Goal: Information Seeking & Learning: Learn about a topic

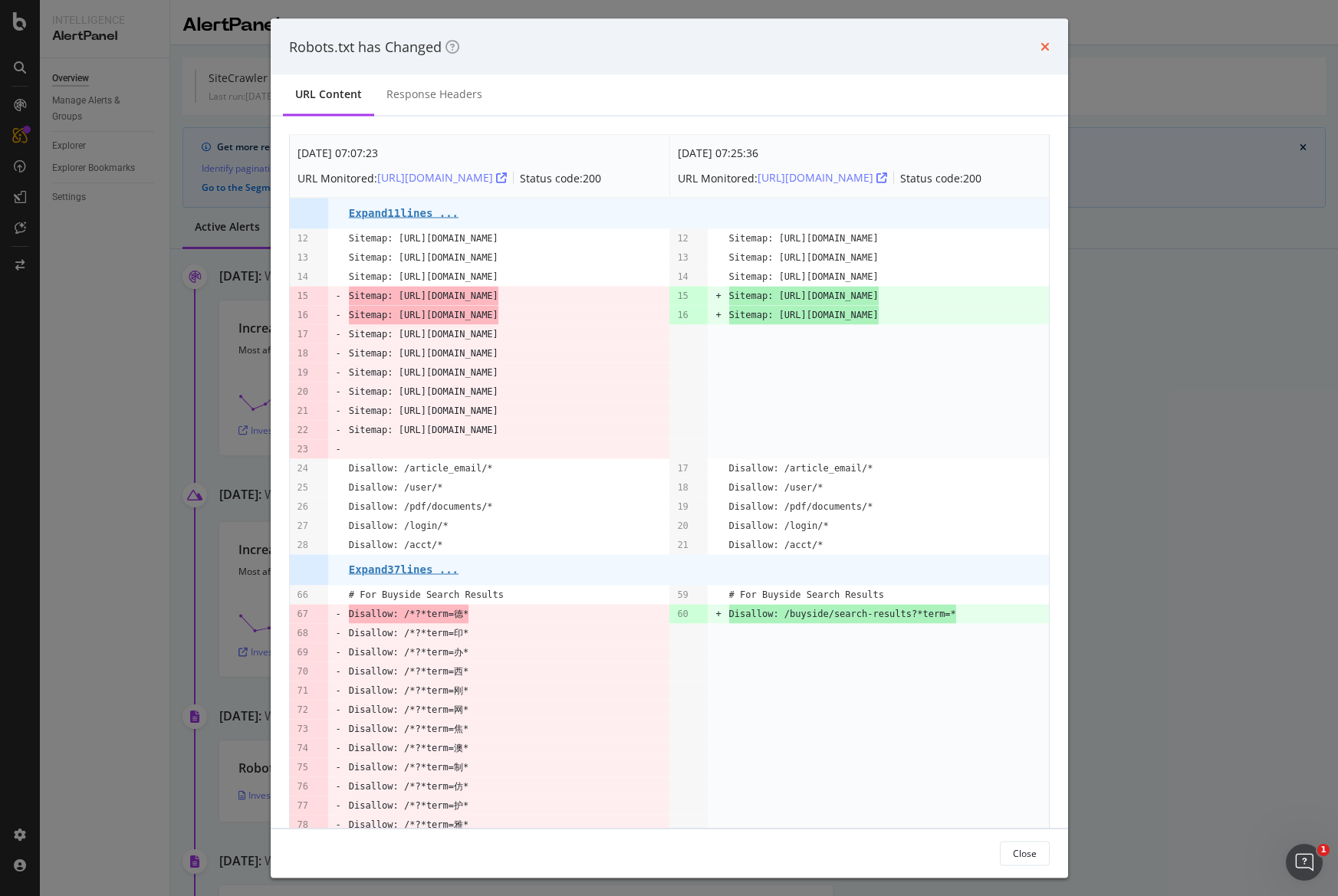
click at [1040, 43] on icon "times" at bounding box center [1045, 47] width 9 height 12
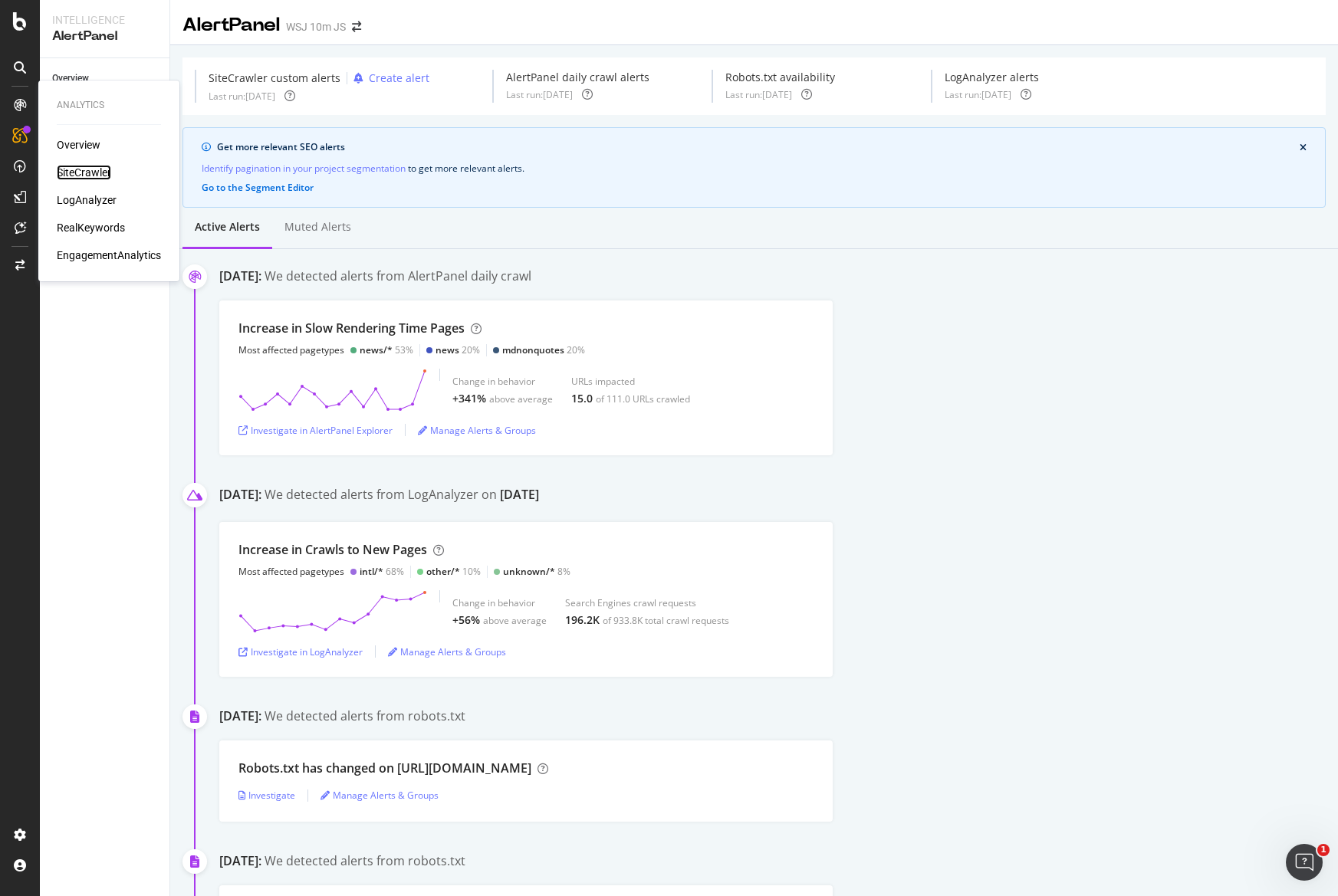
click at [84, 172] on div "SiteCrawler" at bounding box center [84, 172] width 54 height 15
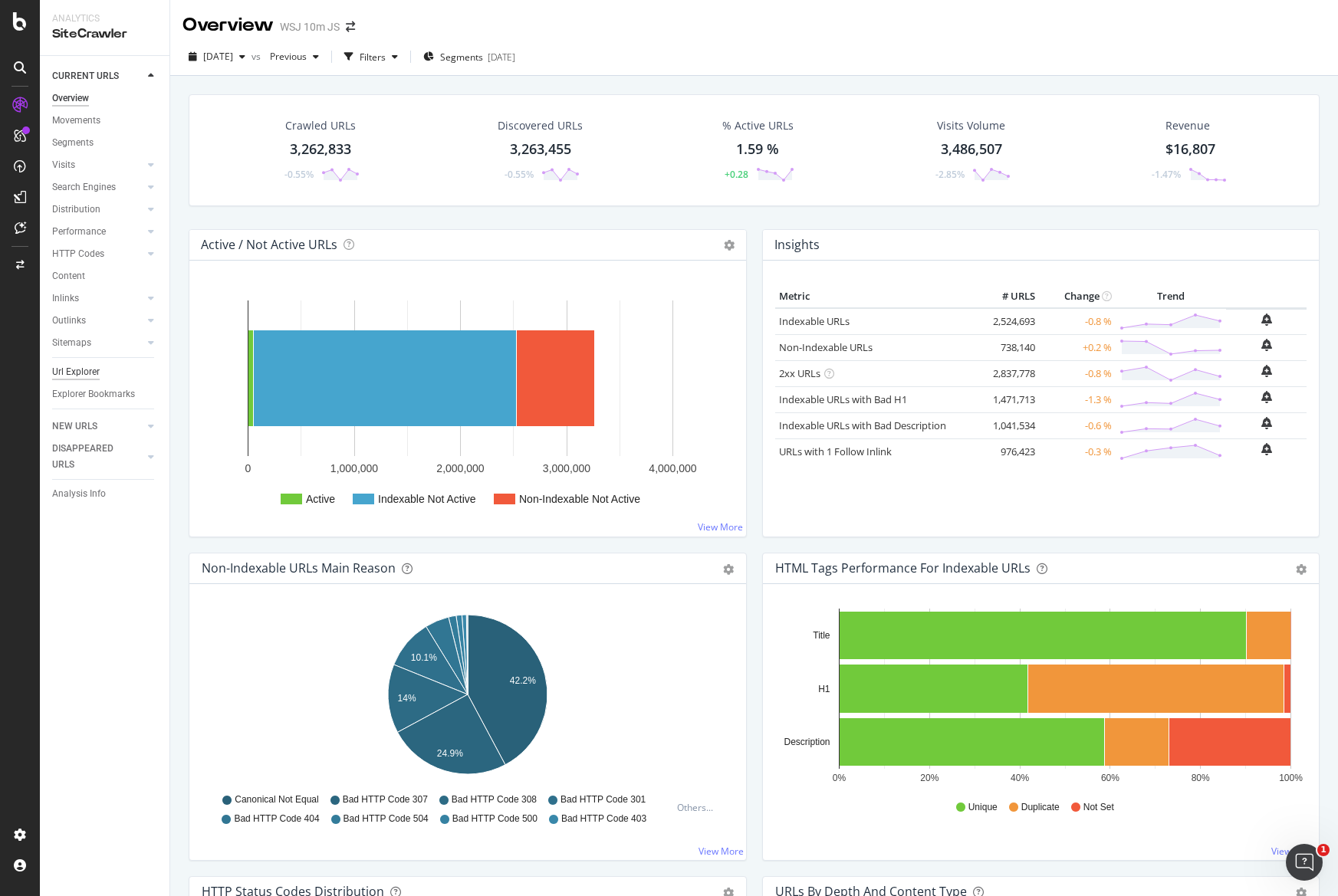
click at [64, 376] on div "Url Explorer" at bounding box center [75, 372] width 47 height 16
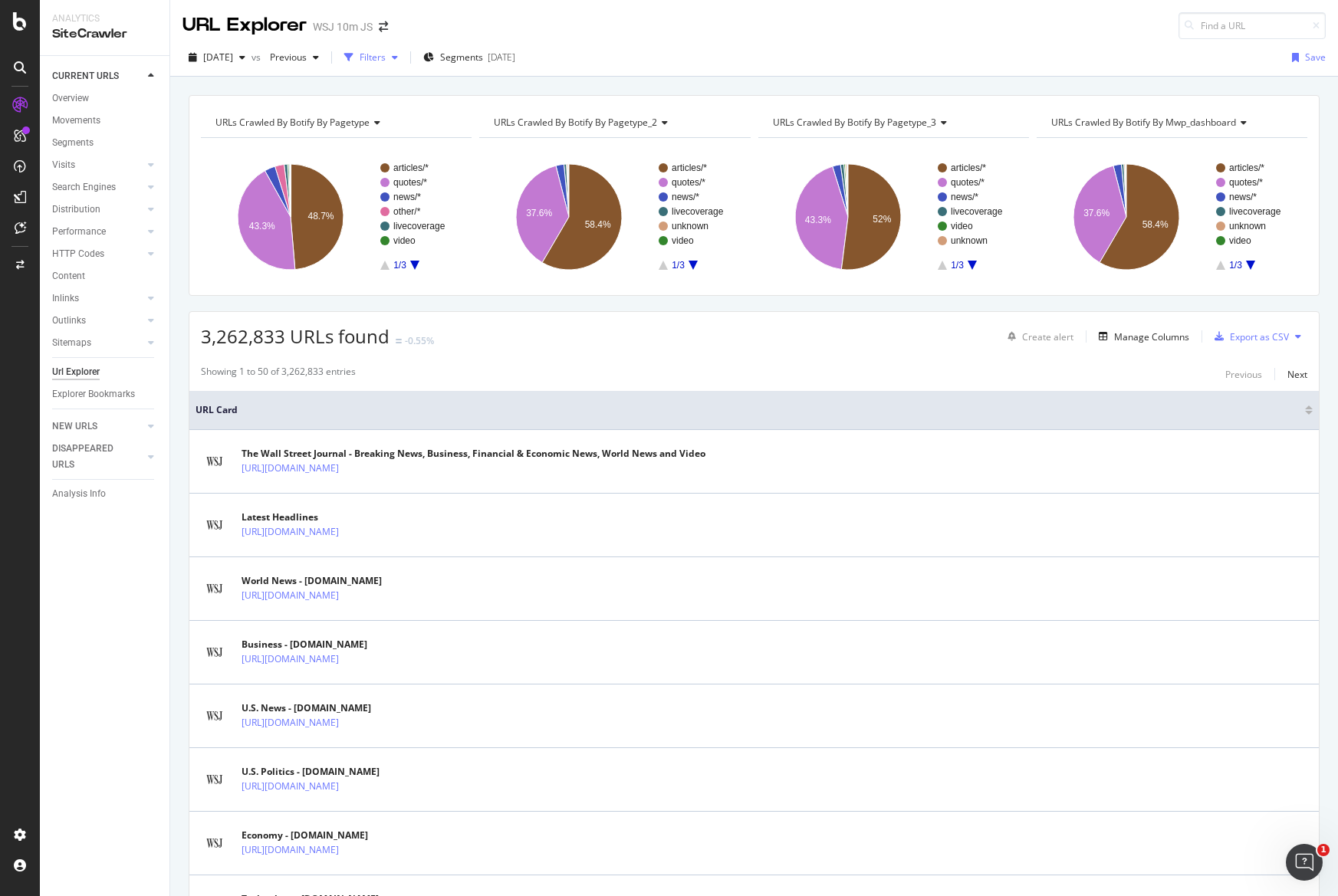
click at [386, 52] on div "Filters" at bounding box center [373, 56] width 26 height 13
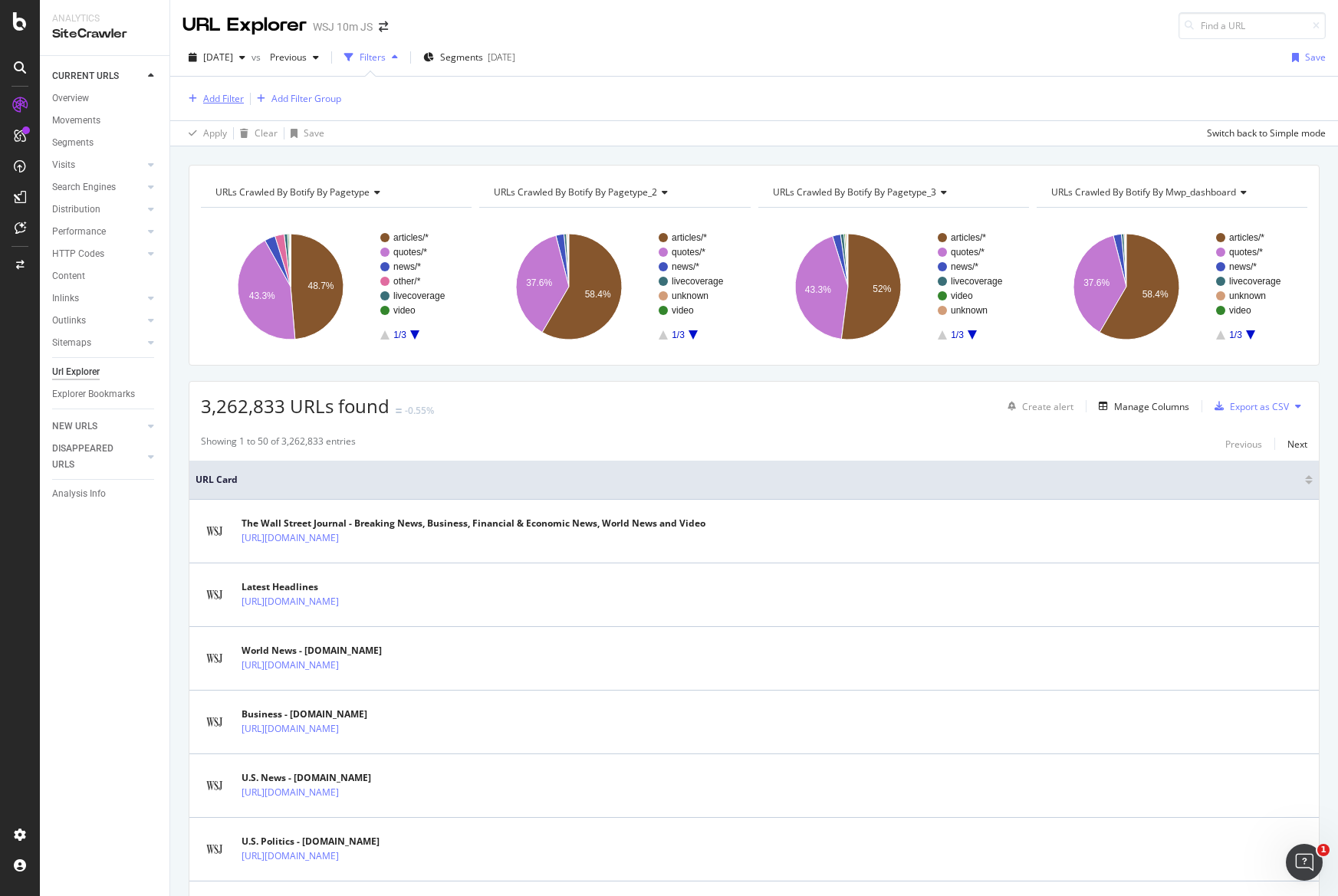
click at [230, 90] on button "Add Filter" at bounding box center [213, 99] width 61 height 19
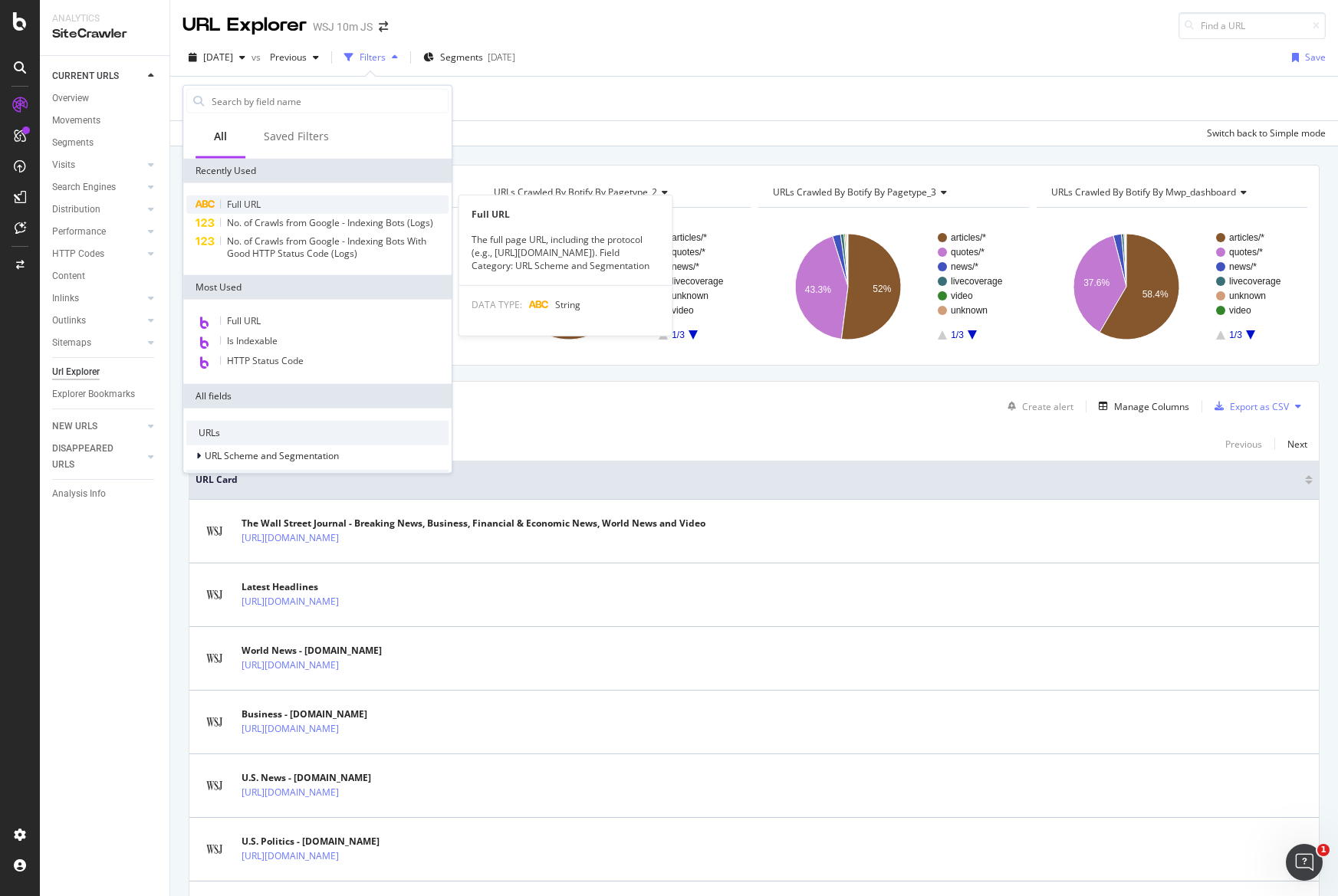
click at [235, 210] on span "Full URL" at bounding box center [244, 204] width 34 height 13
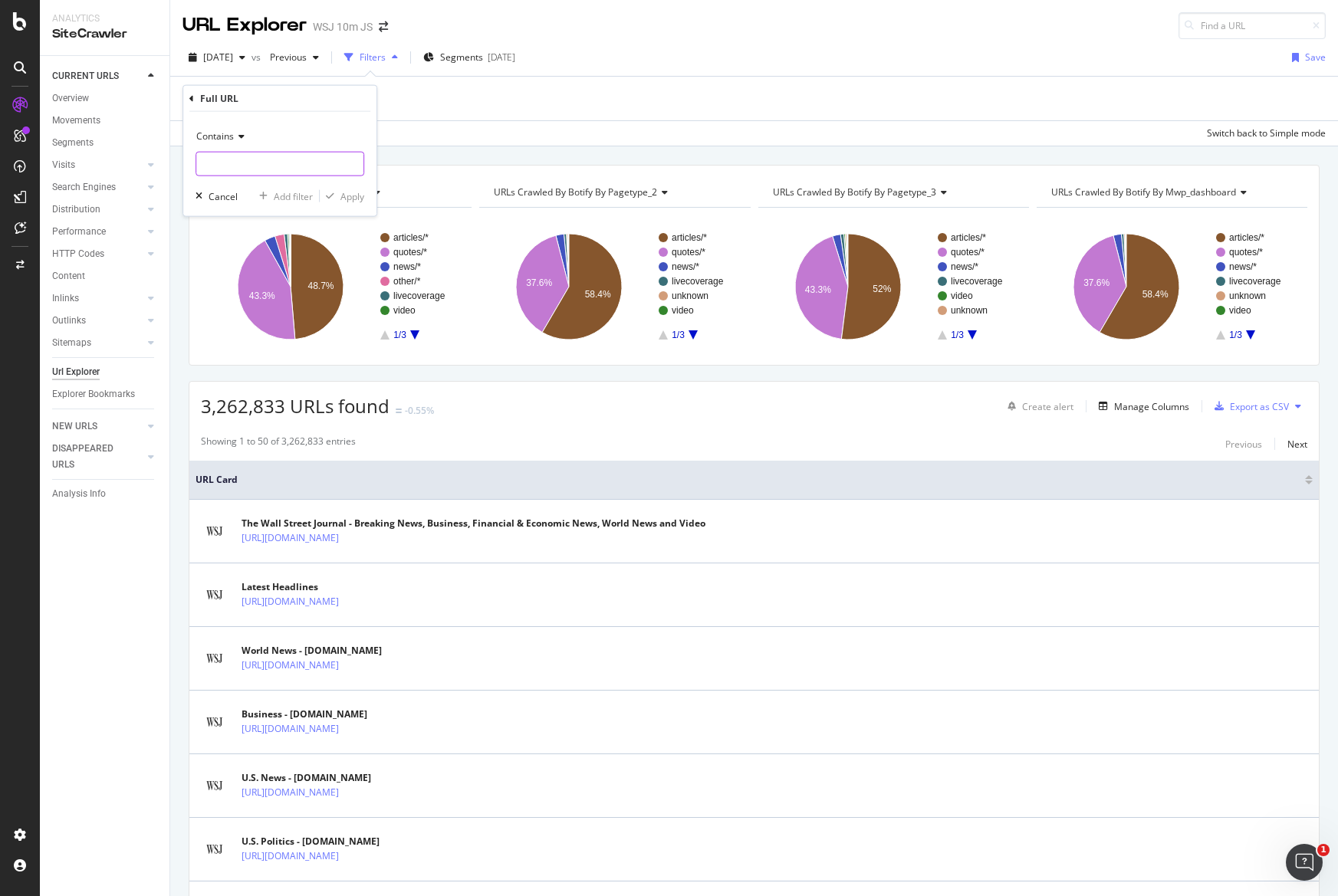
click at [276, 159] on input "text" at bounding box center [280, 164] width 167 height 25
paste input "https://www.wsj.com/articles/seven-questions-to-ask-when-picking-a-financial-ad…"
type input "https://www.wsj.com/articles/seven-questions-to-ask-when-picking-a-financial-ad…"
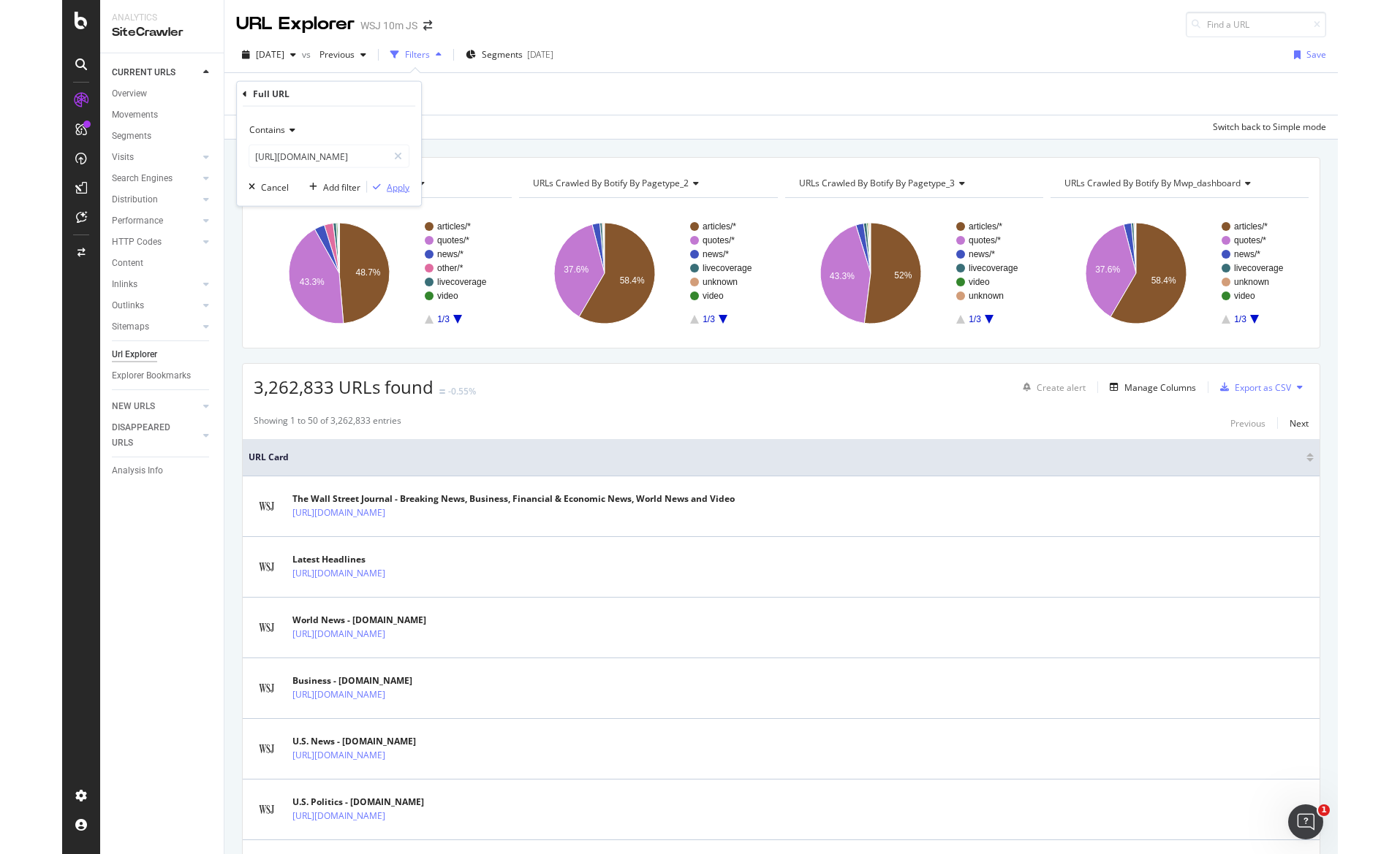
scroll to position [0, 0]
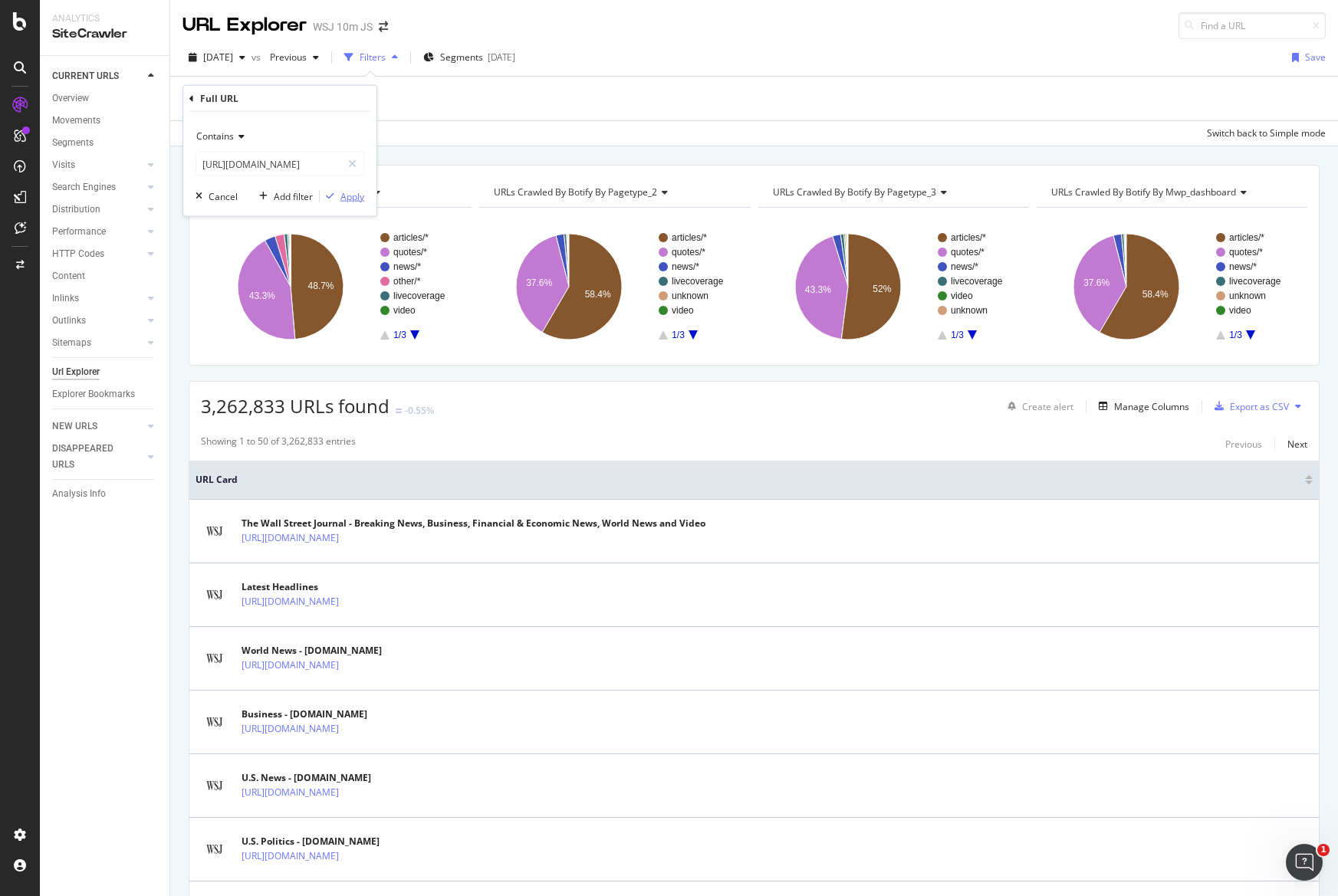
click at [330, 196] on icon "button" at bounding box center [329, 196] width 9 height 9
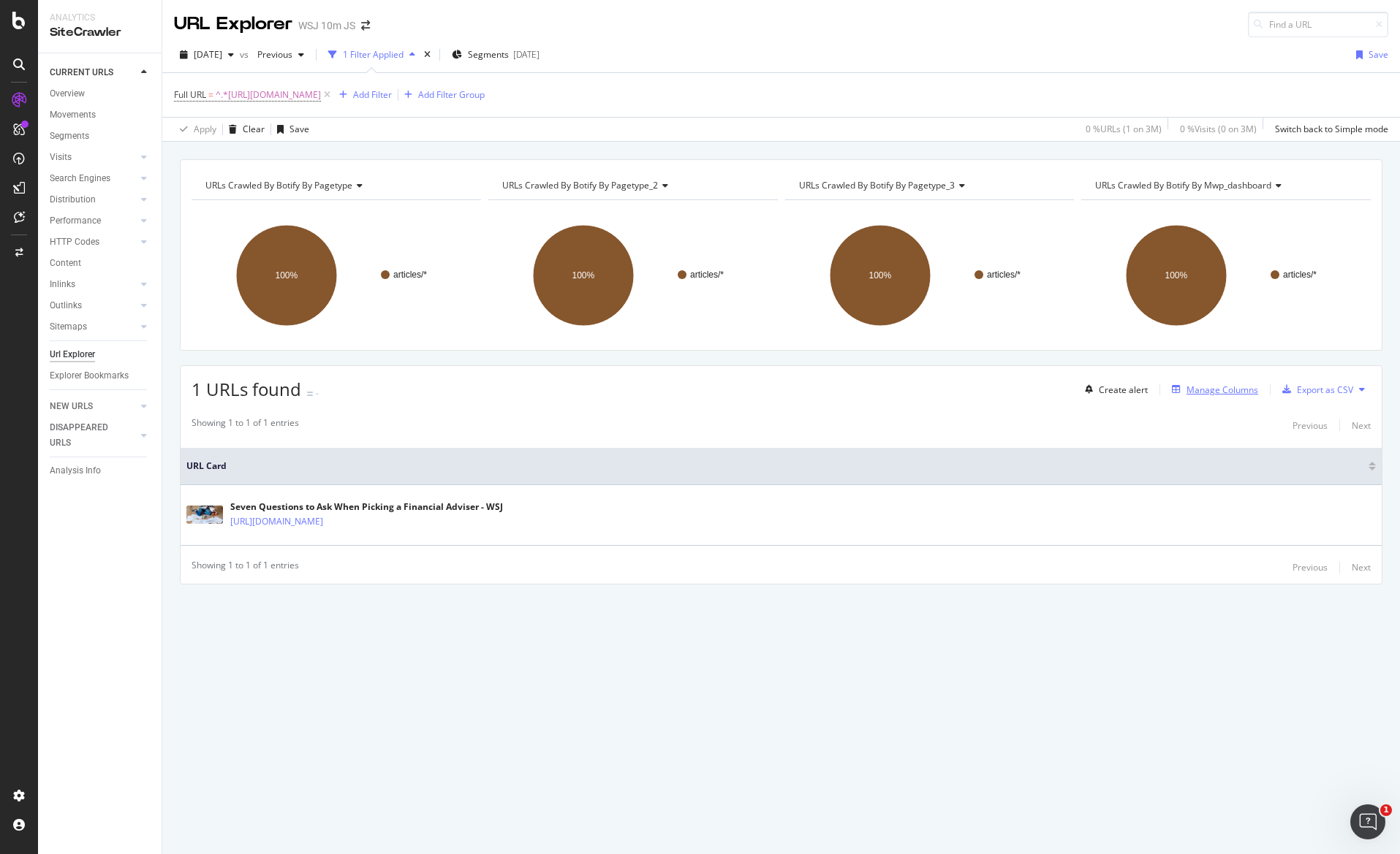
click at [1212, 388] on div "Manage Columns" at bounding box center [1222, 389] width 72 height 13
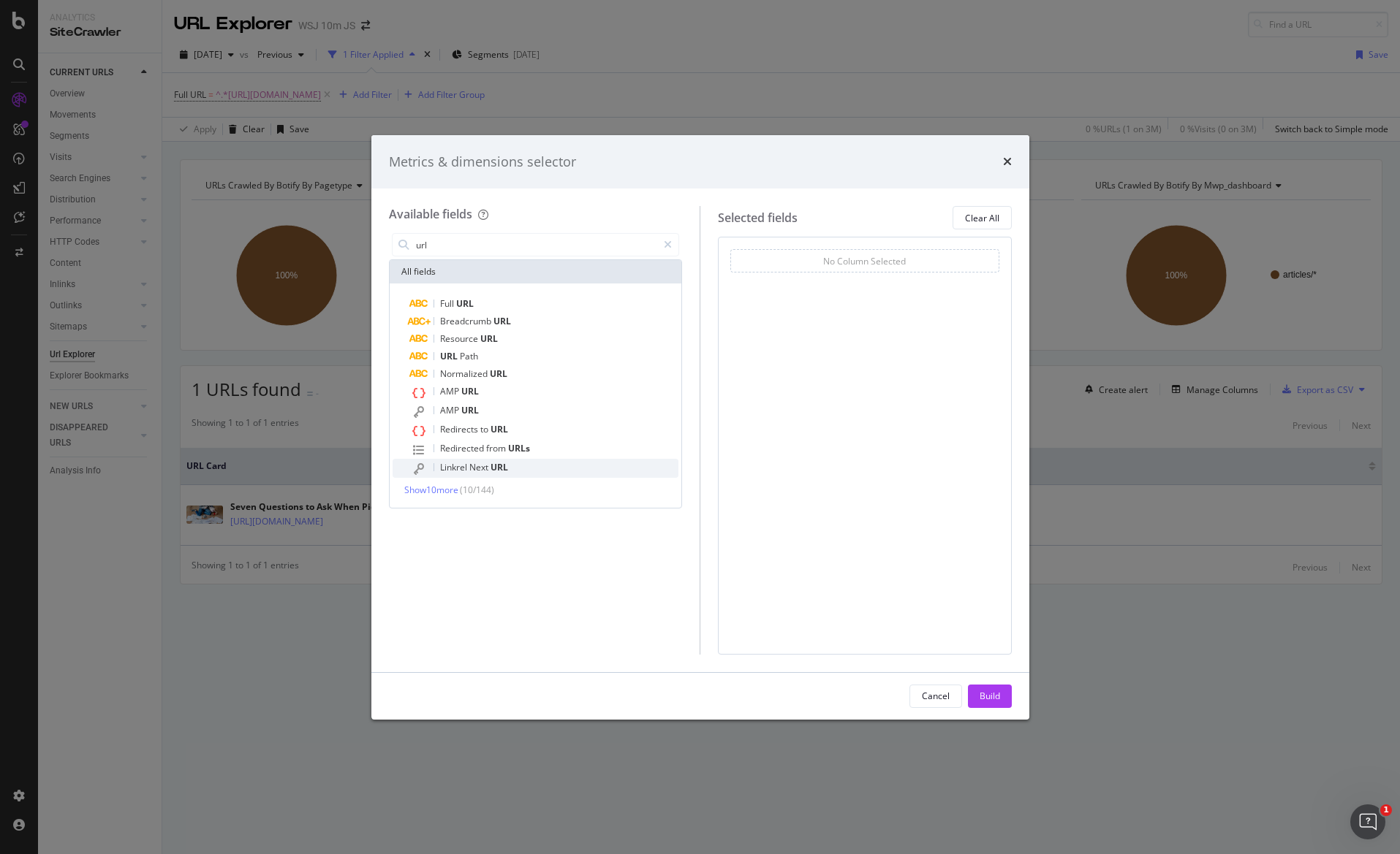
click at [486, 472] on span "Next" at bounding box center [479, 467] width 21 height 13
click at [448, 493] on span "Show 10 more" at bounding box center [431, 489] width 54 height 13
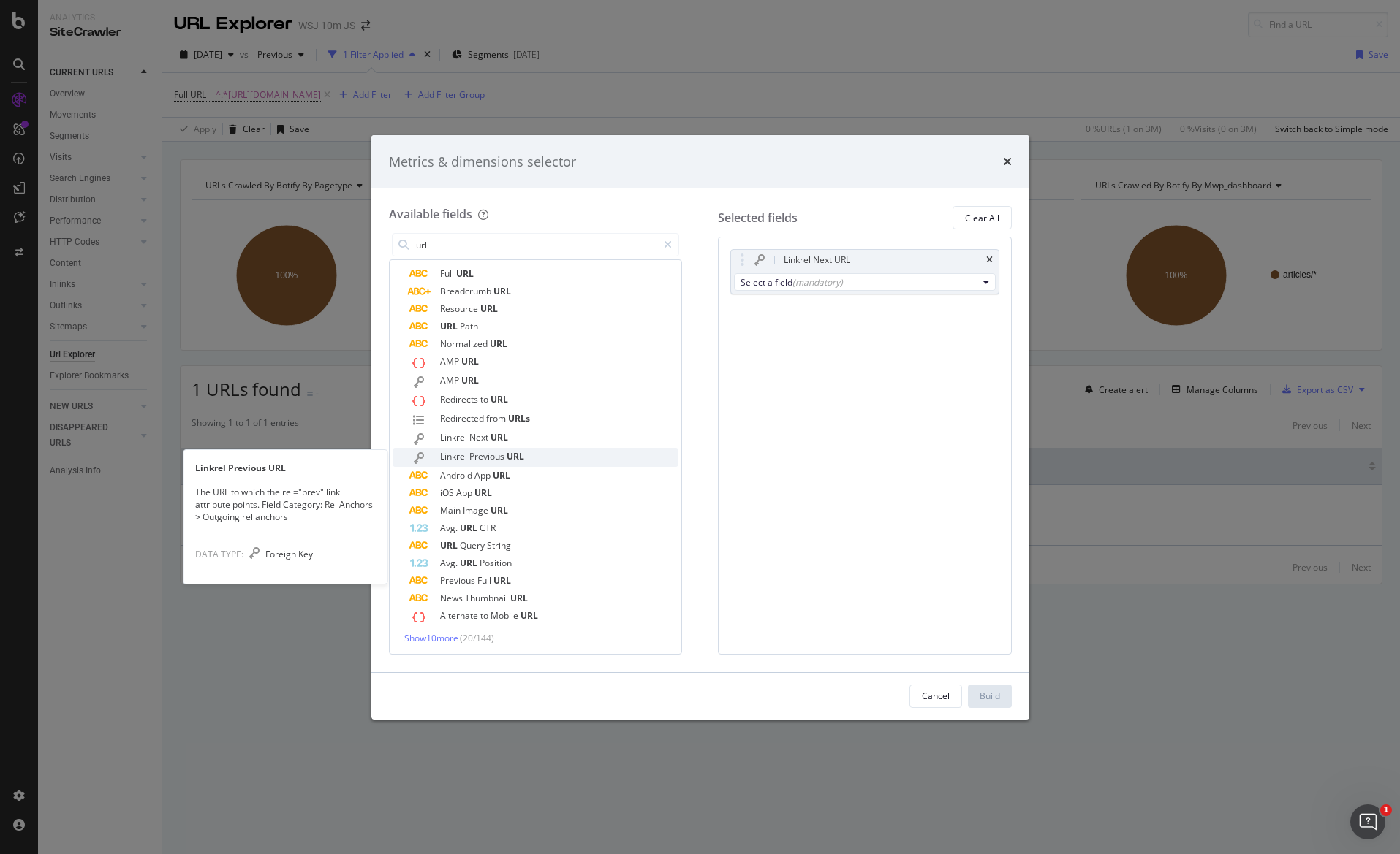
scroll to position [32, 0]
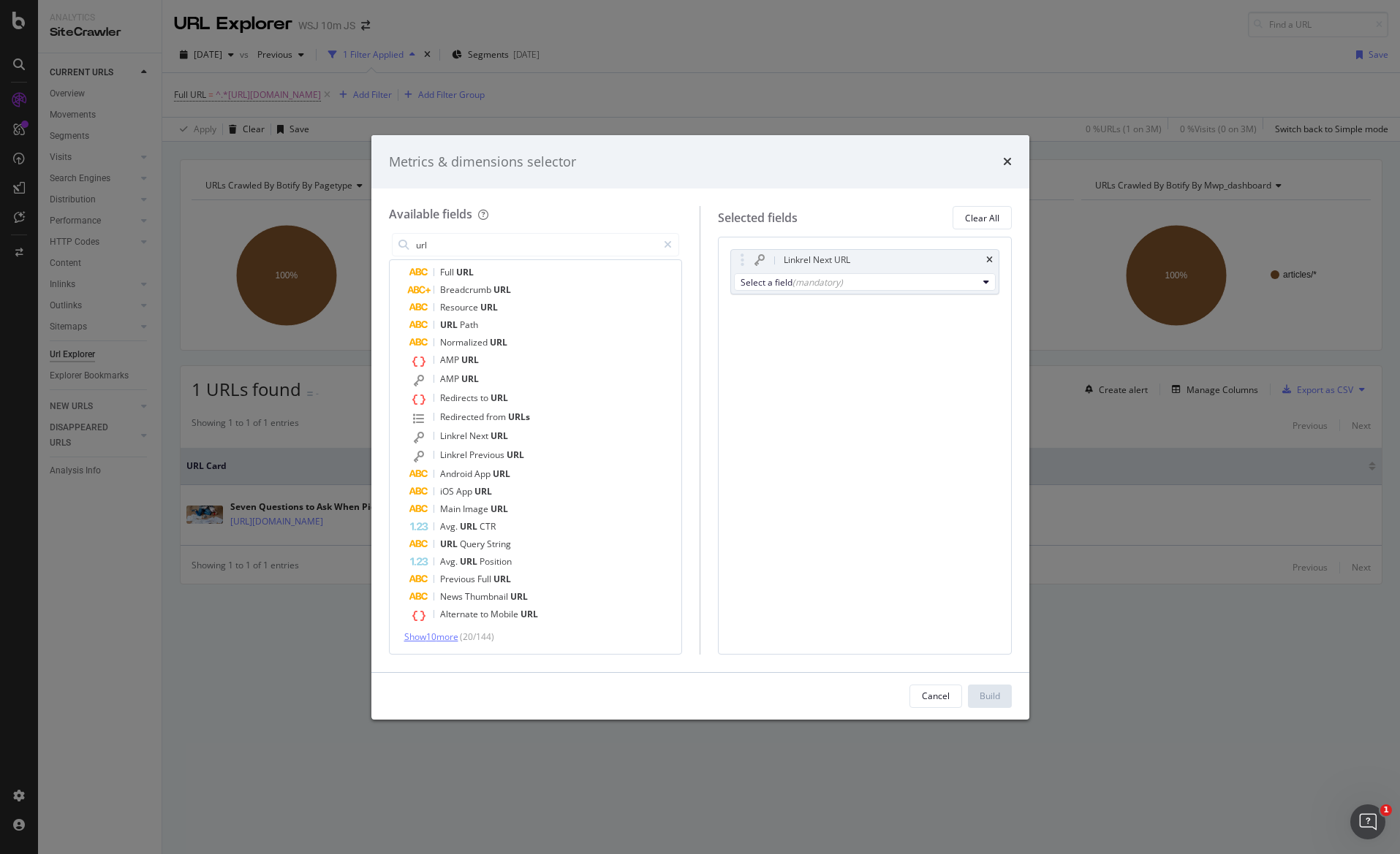
click at [459, 631] on span "Show 10 more" at bounding box center [431, 637] width 54 height 13
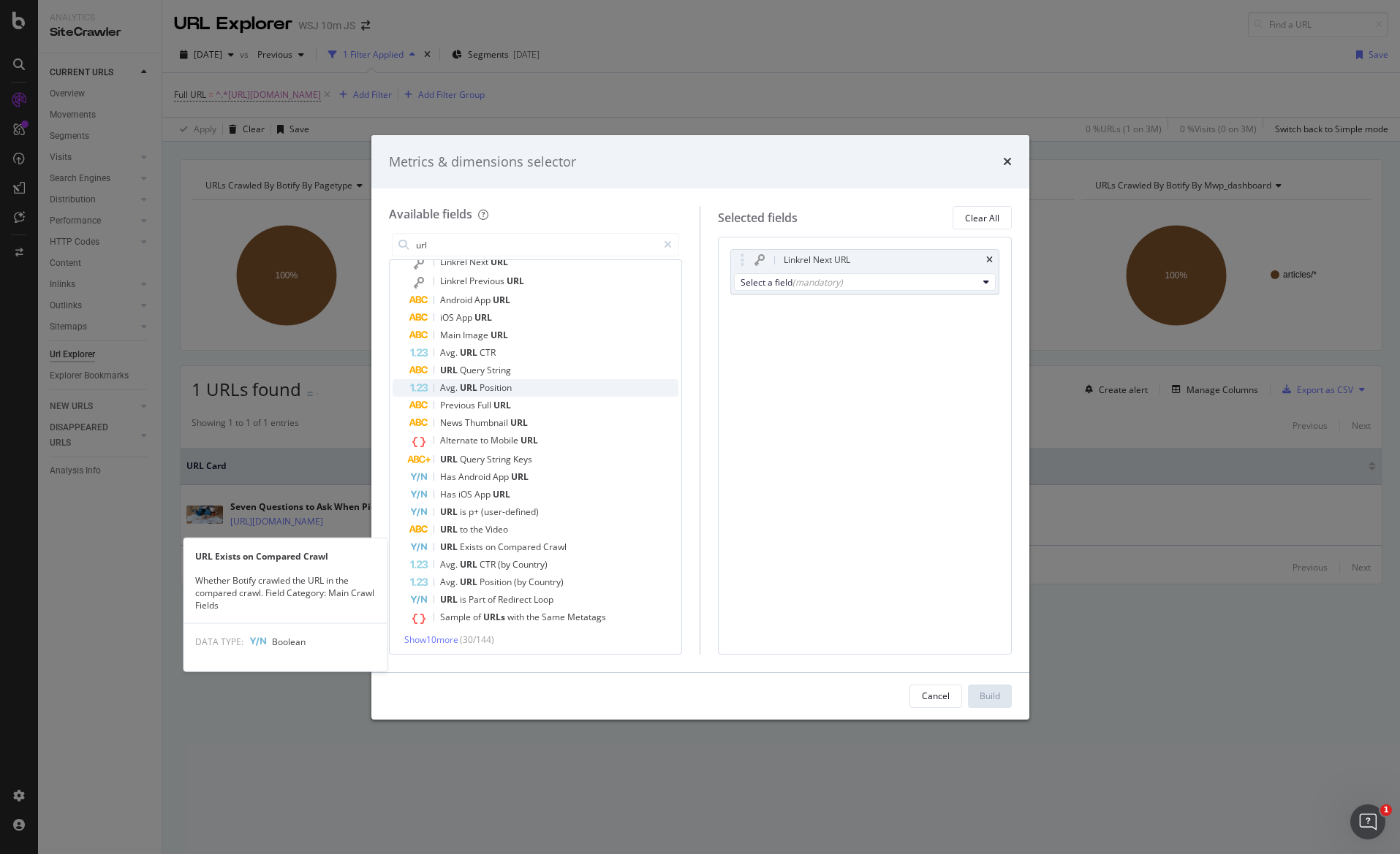
scroll to position [0, 0]
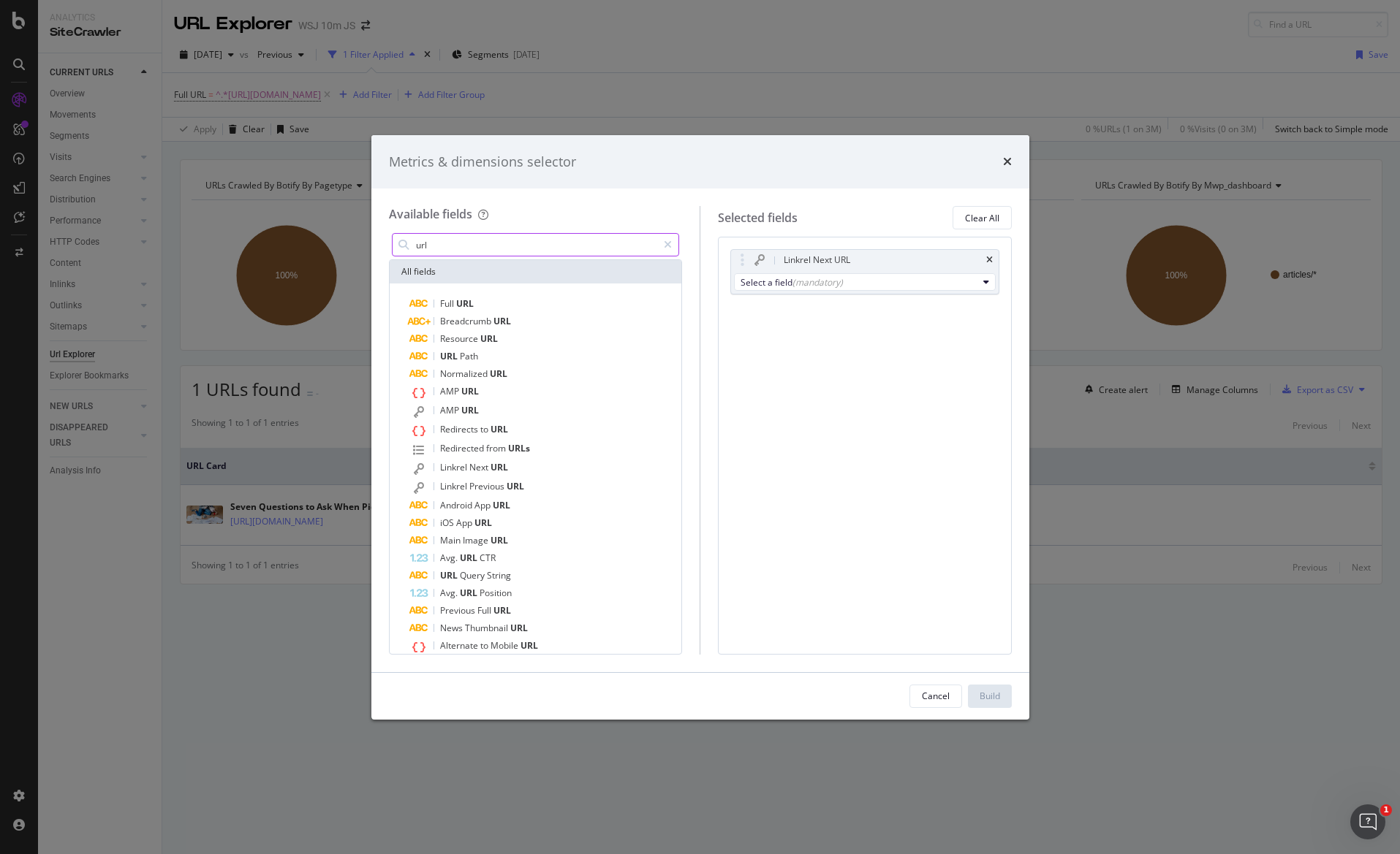
click at [547, 243] on input "url" at bounding box center [536, 245] width 243 height 22
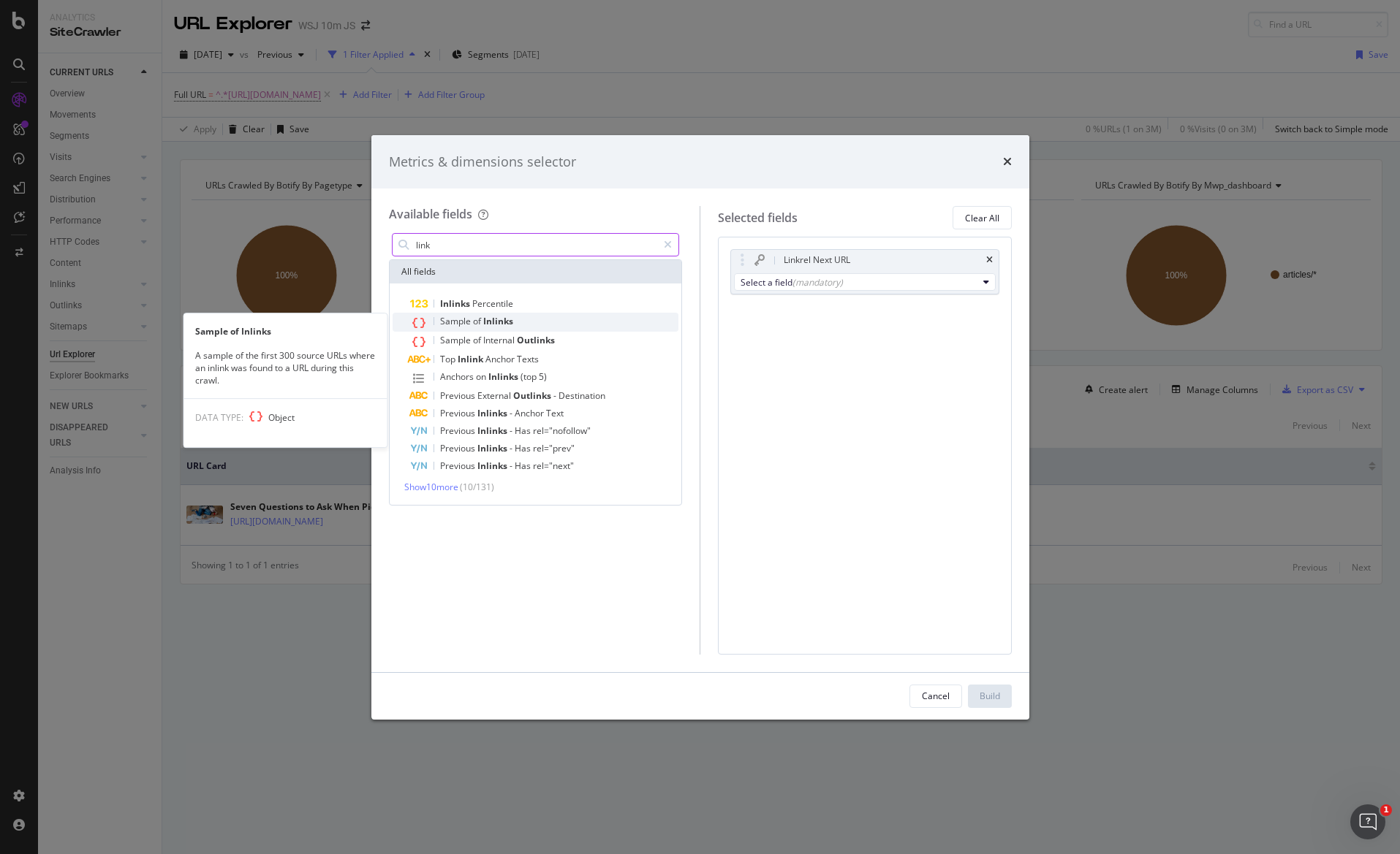
type input "link"
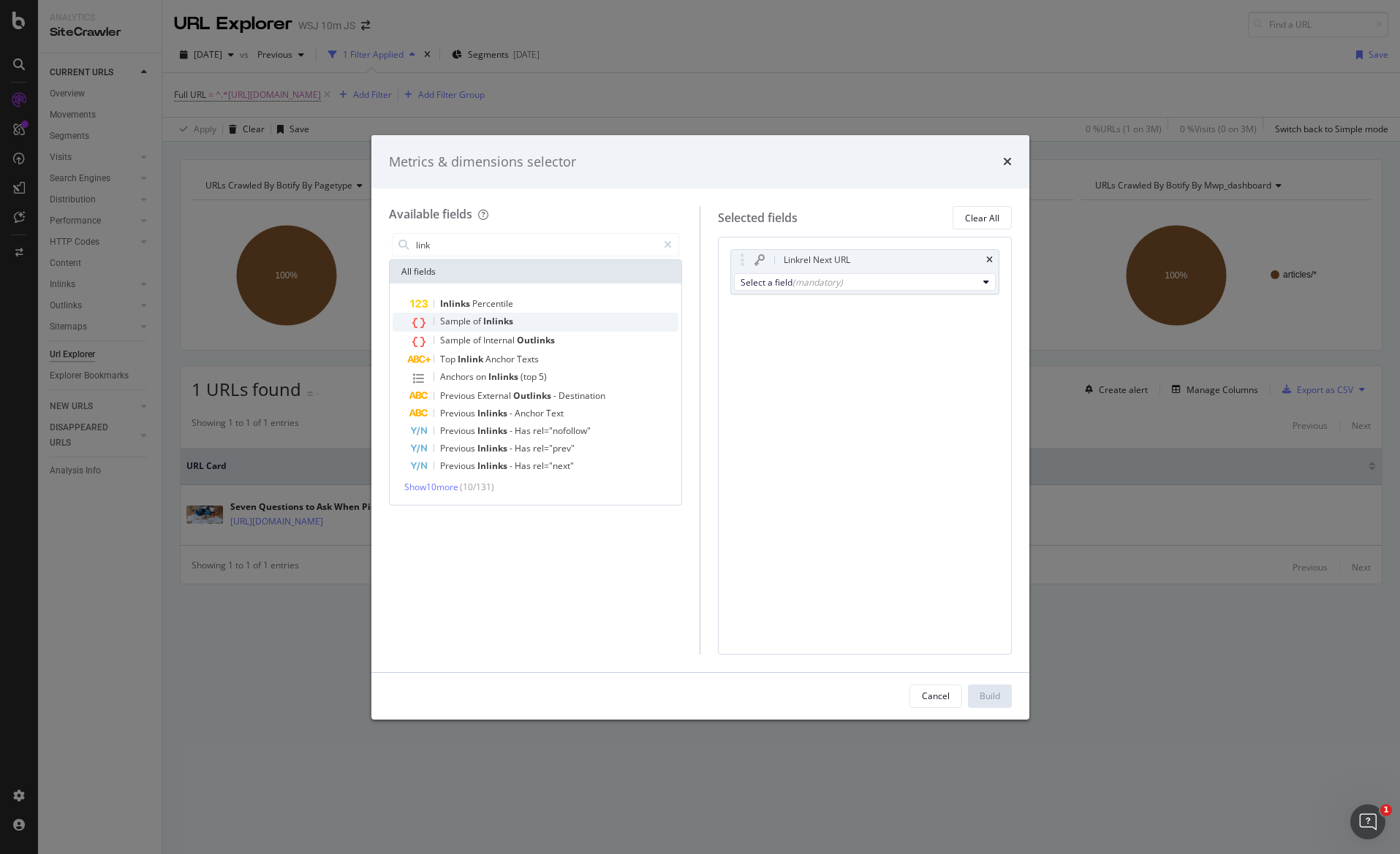
click at [487, 316] on span "Inlinks" at bounding box center [498, 321] width 30 height 13
click at [994, 257] on div "Linkrel Next URL" at bounding box center [864, 260] width 268 height 21
click at [991, 256] on icon "times" at bounding box center [989, 260] width 7 height 9
click at [991, 695] on div "Build" at bounding box center [989, 696] width 21 height 13
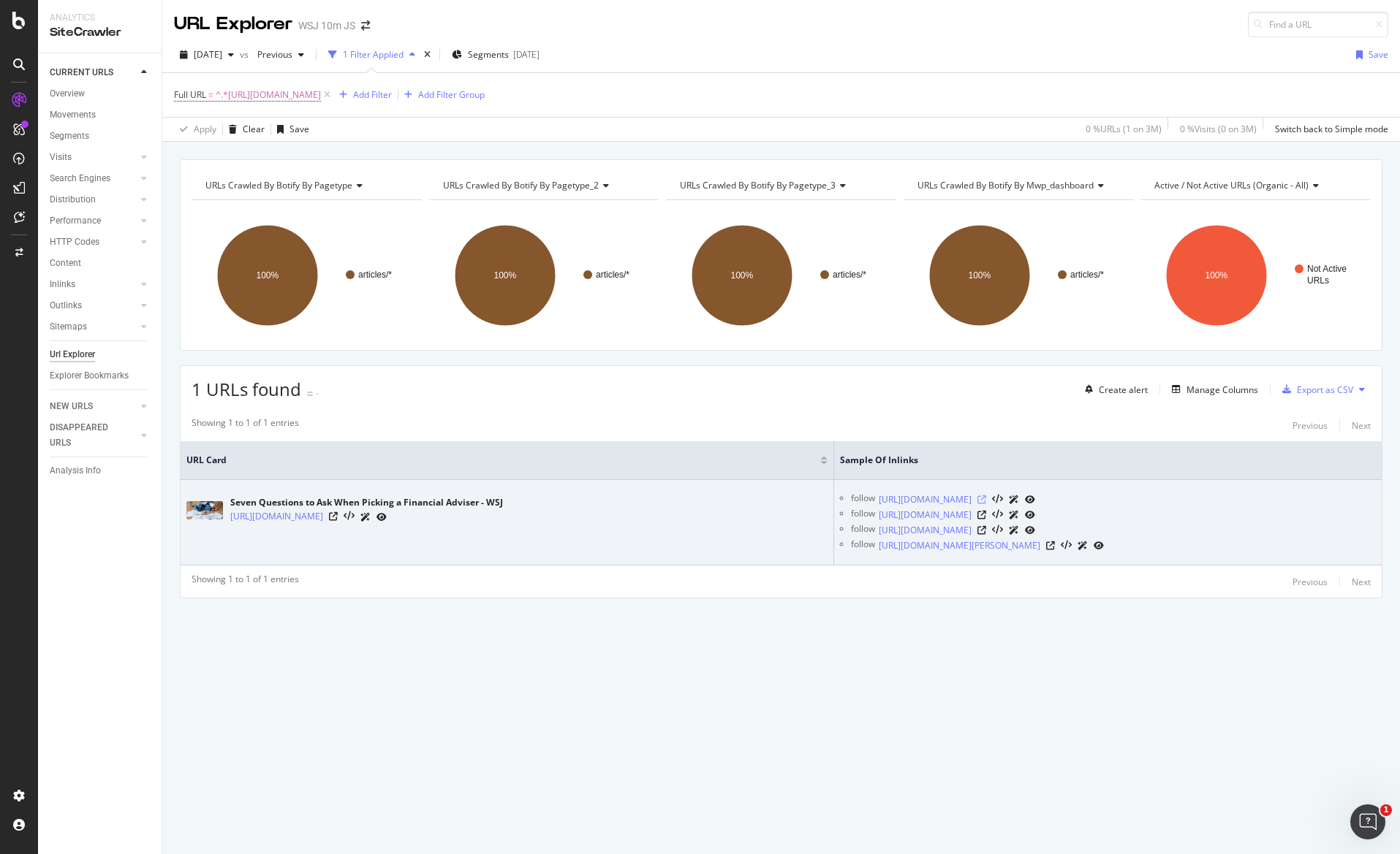
click at [986, 497] on icon at bounding box center [981, 500] width 9 height 9
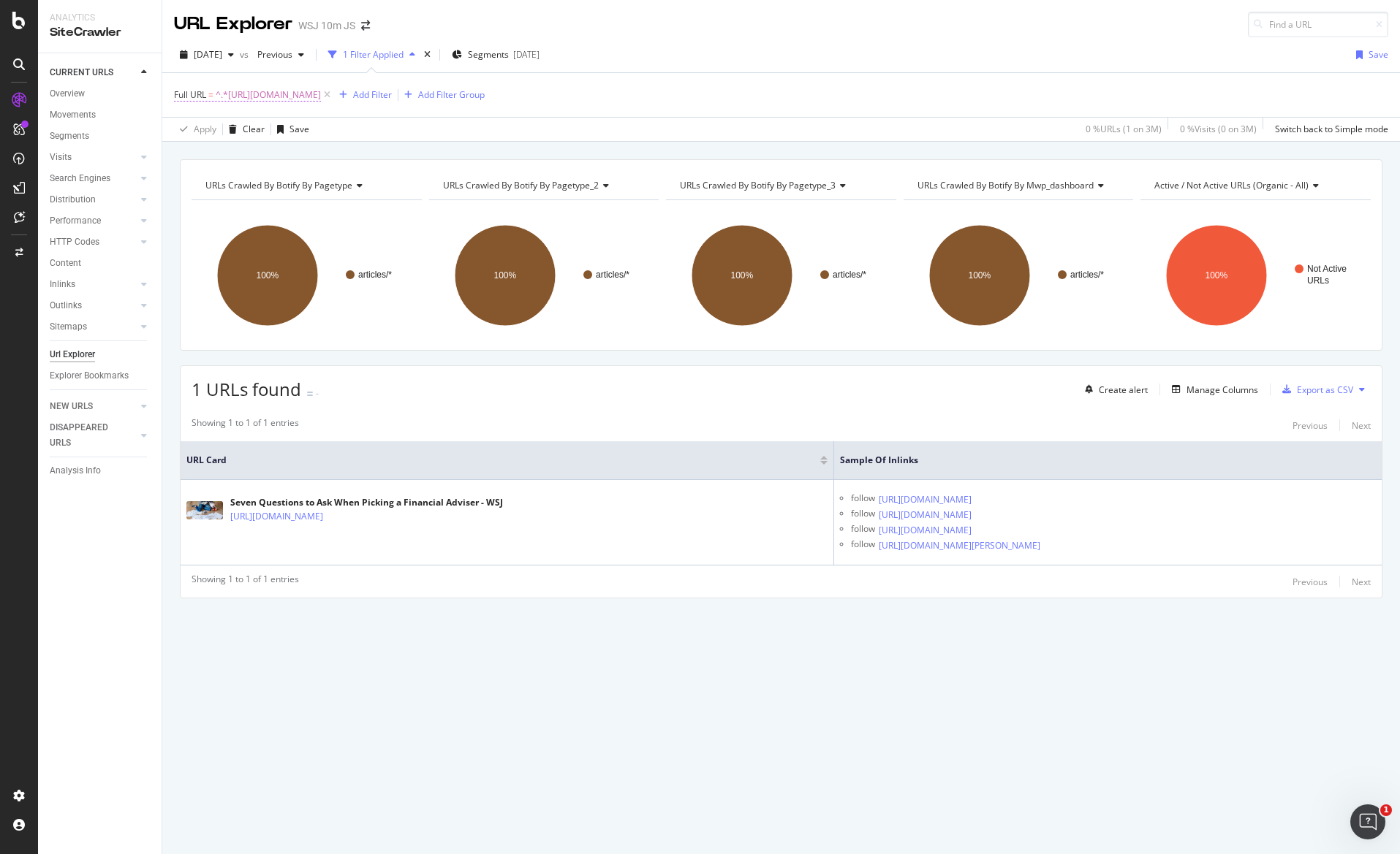
click at [321, 91] on span "^.*https://www.wsj.com/articles/seven-questions-to-ask-when-picking-a-financial…" at bounding box center [268, 95] width 105 height 21
click at [279, 162] on input "https://www.wsj.com/articles/seven-questions-to-ask-when-picking-a-financial-ad…" at bounding box center [256, 154] width 138 height 24
paste input "SB958402064270726477"
type input "https://www.wsj.com/articles/SB958402064270726477"
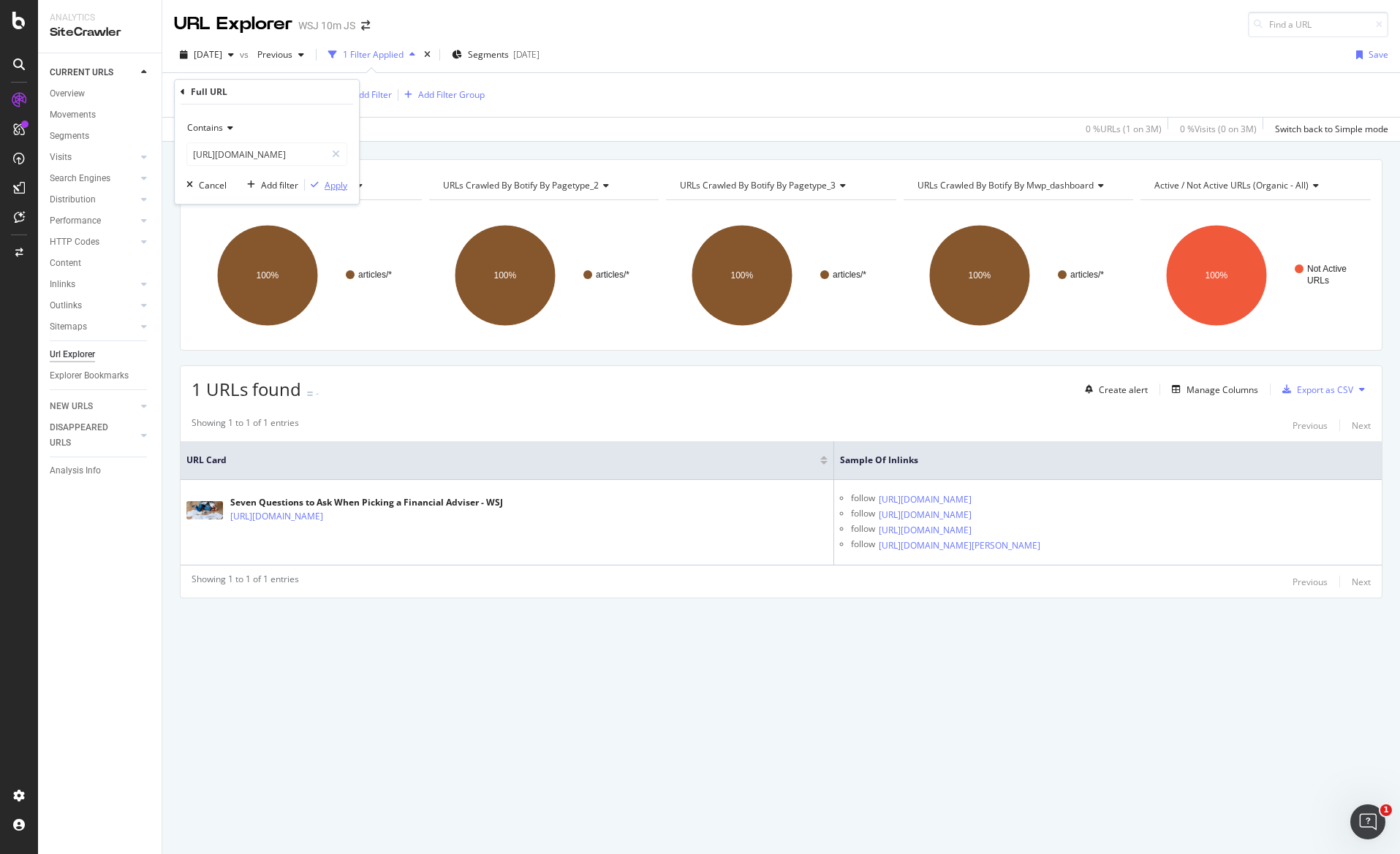
scroll to position [0, 0]
click at [331, 186] on div "Apply" at bounding box center [335, 185] width 23 height 13
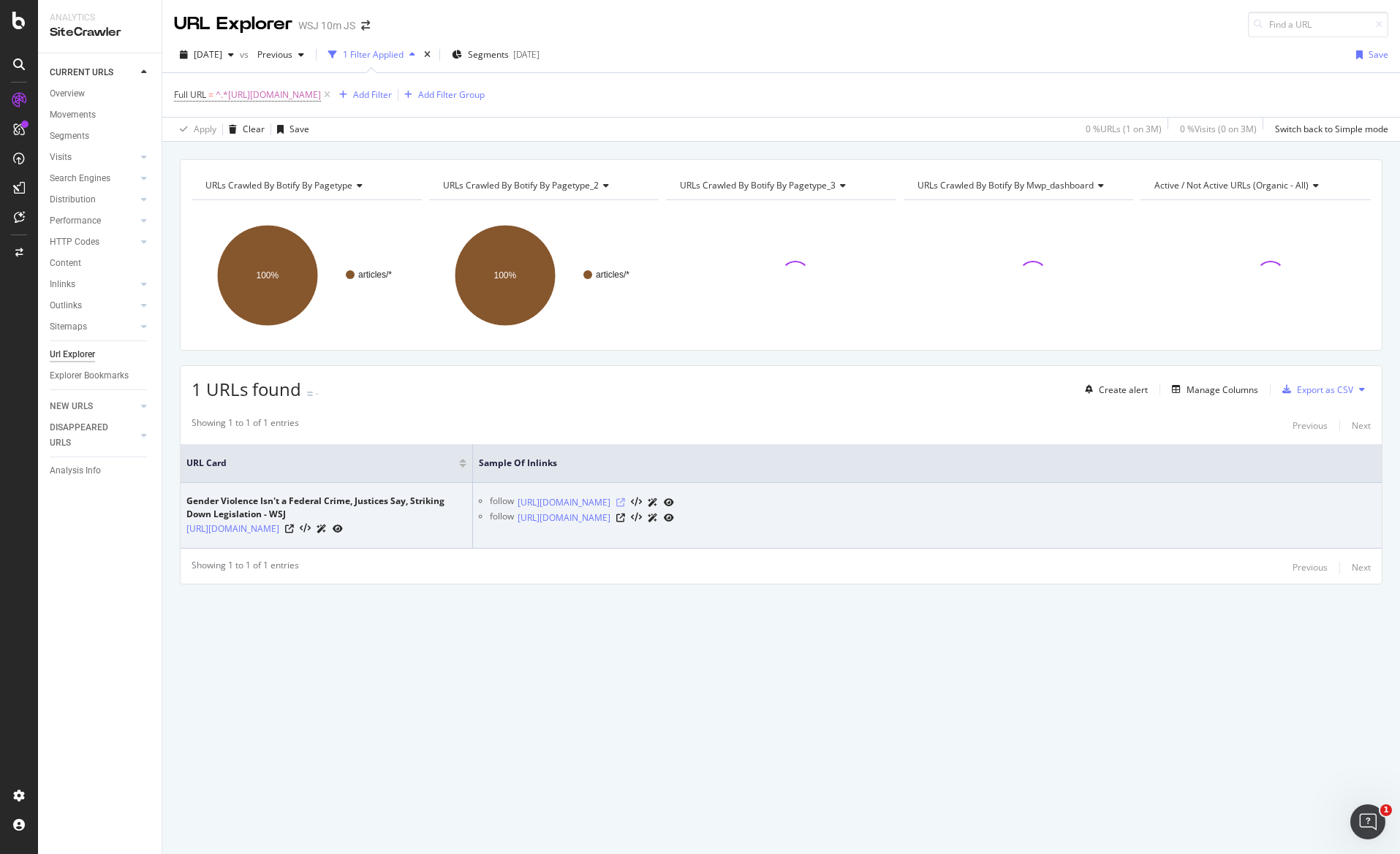
click at [625, 499] on icon at bounding box center [621, 503] width 9 height 9
